Goal: Information Seeking & Learning: Learn about a topic

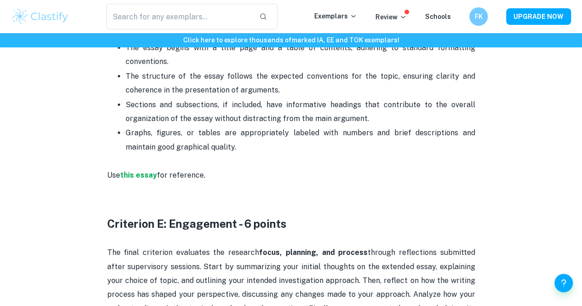
scroll to position [1788, 0]
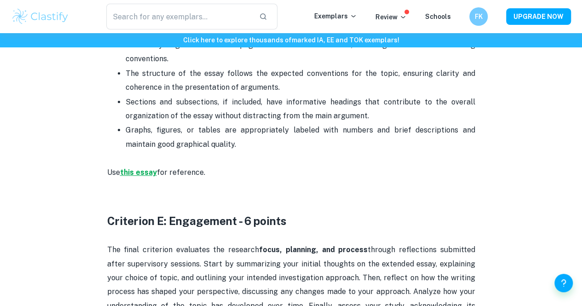
click at [153, 170] on strong "this essay" at bounding box center [138, 172] width 37 height 9
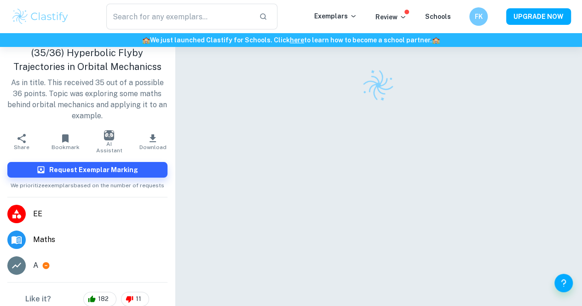
scroll to position [21, 0]
